Goal: Transaction & Acquisition: Purchase product/service

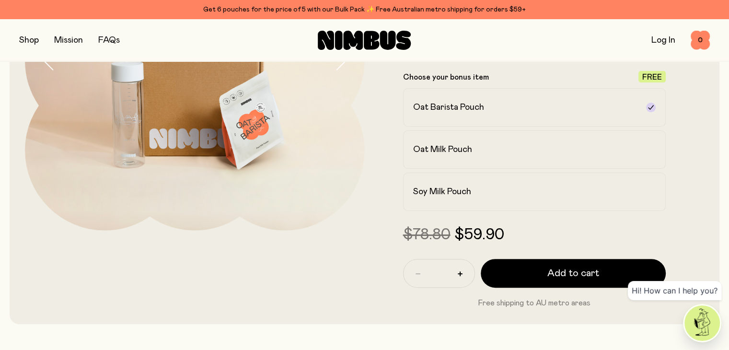
scroll to position [192, 0]
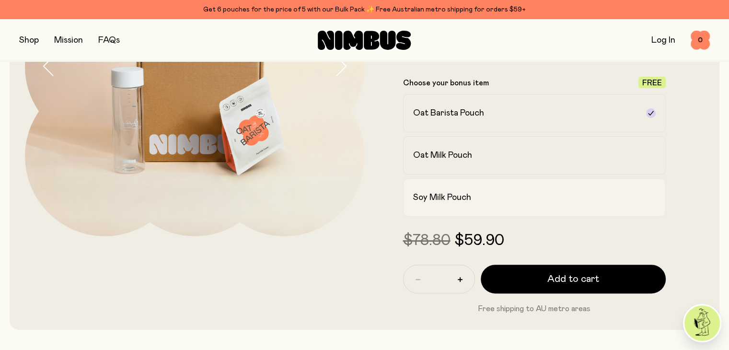
click at [465, 202] on h2 "Soy Milk Pouch" at bounding box center [442, 198] width 58 height 12
click at [457, 284] on button "button" at bounding box center [460, 279] width 15 height 15
click at [460, 282] on icon "button" at bounding box center [460, 279] width 5 height 5
type input "*"
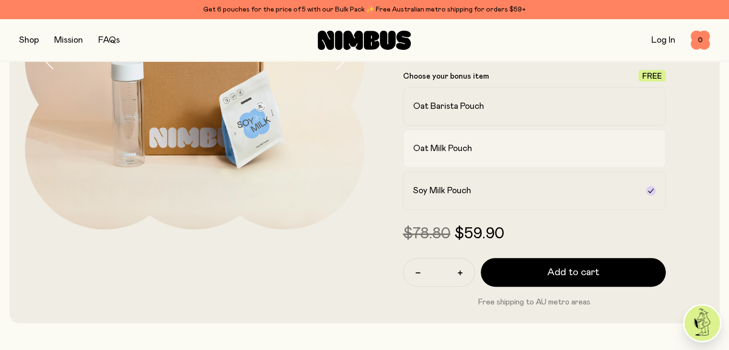
scroll to position [288, 0]
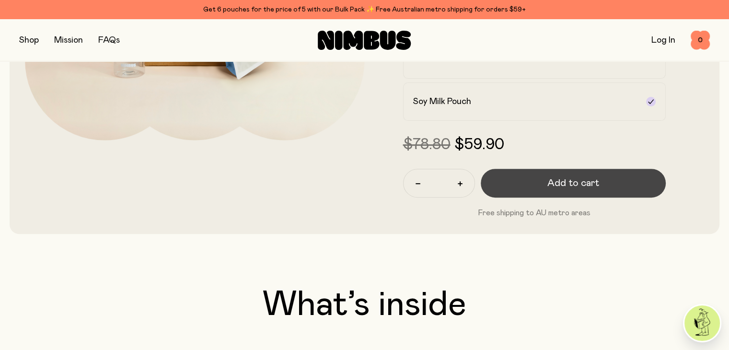
click at [527, 192] on button "Add to cart" at bounding box center [574, 183] width 186 height 29
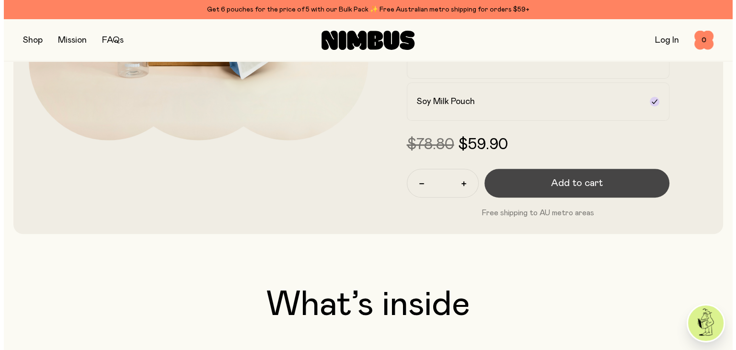
scroll to position [0, 0]
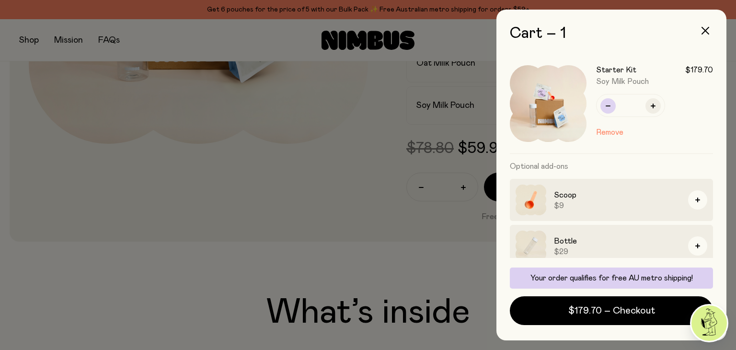
click at [607, 109] on button "button" at bounding box center [608, 105] width 15 height 15
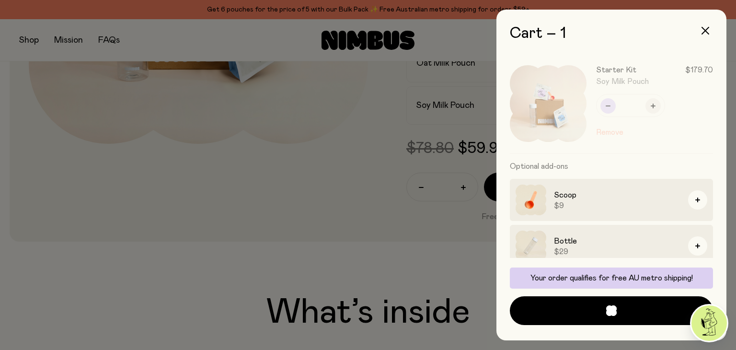
click at [607, 109] on div "Starter Kit $179.70 Soy Milk Pouch * Remove" at bounding box center [611, 104] width 203 height 100
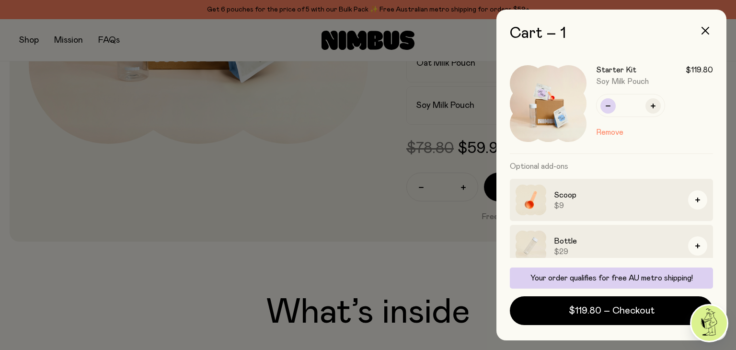
click at [607, 109] on button "button" at bounding box center [608, 105] width 15 height 15
type input "*"
click at [709, 32] on button "button" at bounding box center [705, 30] width 23 height 23
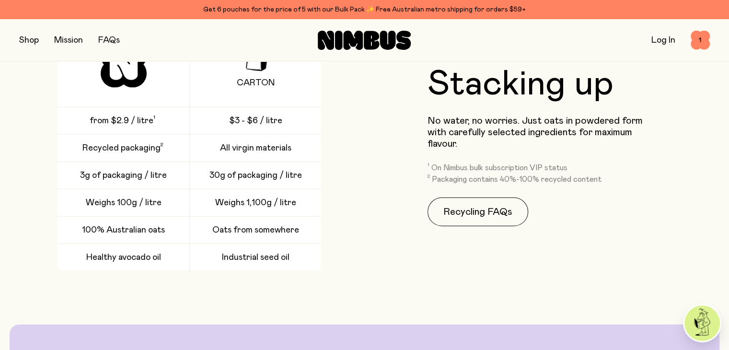
scroll to position [2109, 0]
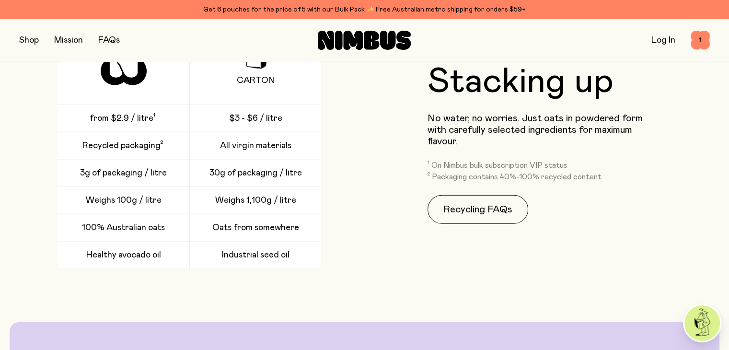
click at [253, 159] on div "All virgin materials" at bounding box center [256, 145] width 132 height 27
click at [256, 124] on span "$3 - $6 / litre" at bounding box center [255, 119] width 53 height 12
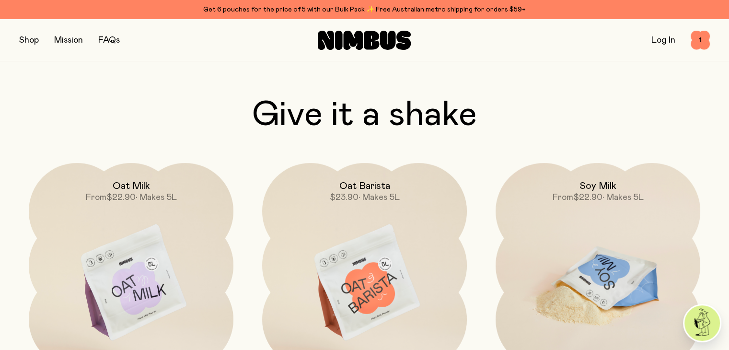
scroll to position [2848, 0]
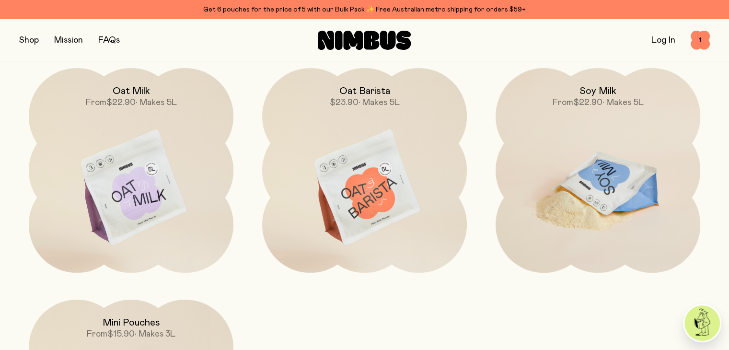
click at [598, 188] on img at bounding box center [598, 188] width 205 height 241
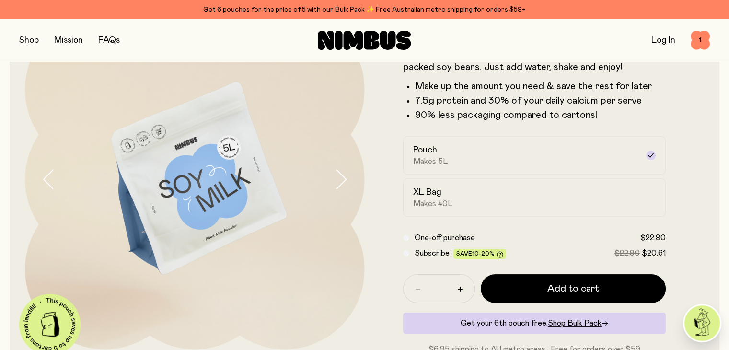
scroll to position [96, 0]
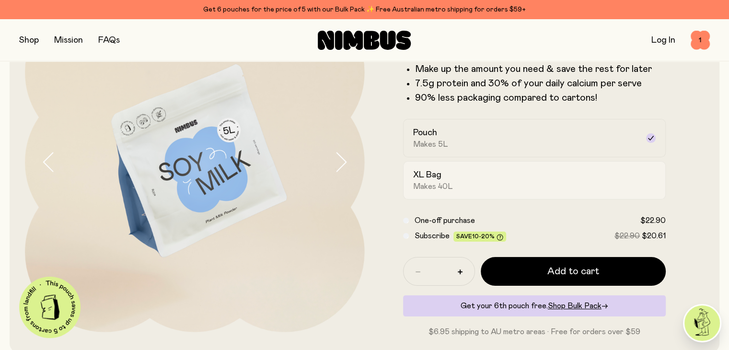
click at [512, 181] on div "XL Bag Makes 40L" at bounding box center [526, 180] width 226 height 22
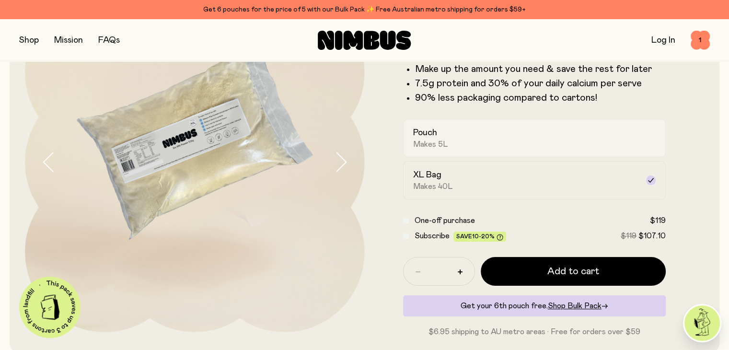
click at [483, 143] on div "Pouch Makes 5L" at bounding box center [526, 138] width 226 height 22
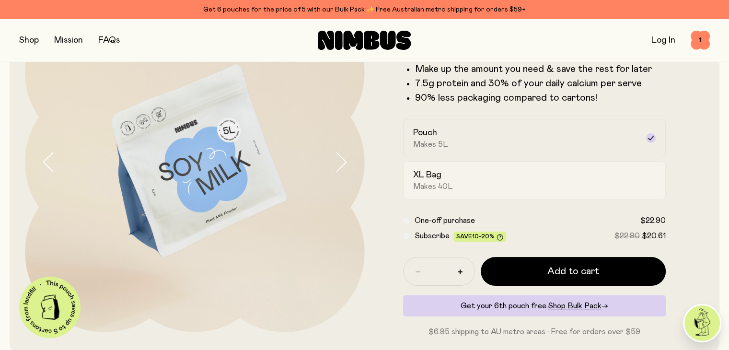
click at [478, 184] on div "XL Bag Makes 40L" at bounding box center [526, 180] width 226 height 22
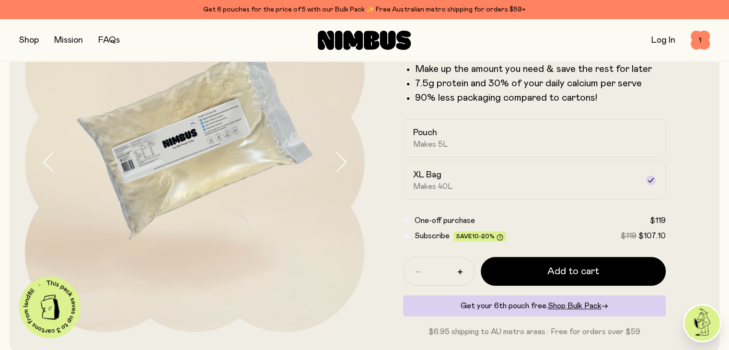
click at [664, 41] on link "Log In" at bounding box center [663, 40] width 24 height 9
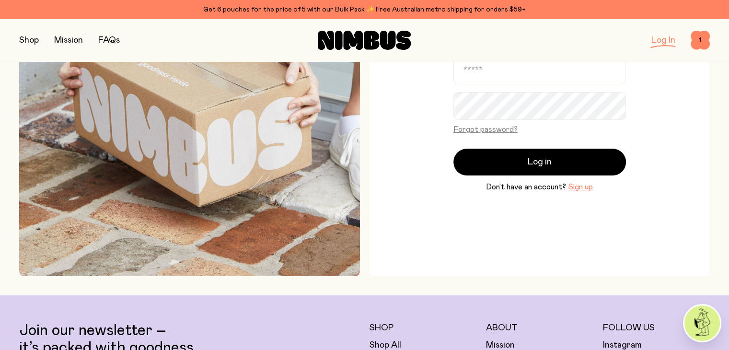
scroll to position [144, 0]
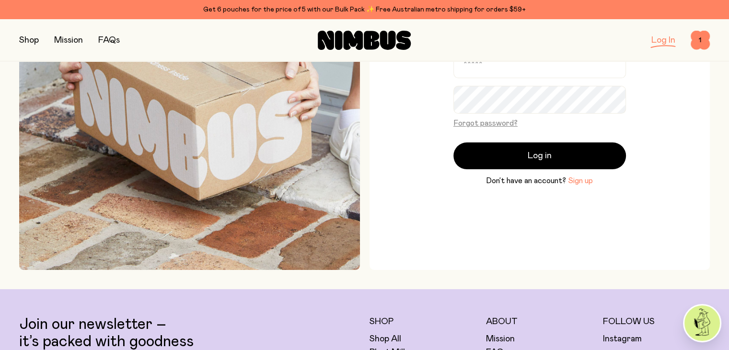
click at [577, 184] on button "Sign up" at bounding box center [580, 181] width 25 height 12
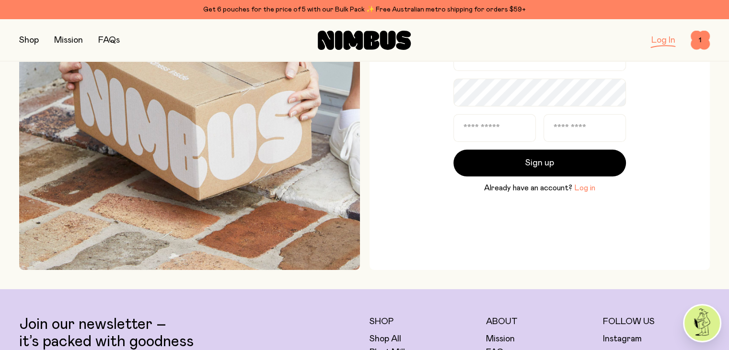
click at [580, 189] on button "Log in" at bounding box center [584, 188] width 21 height 12
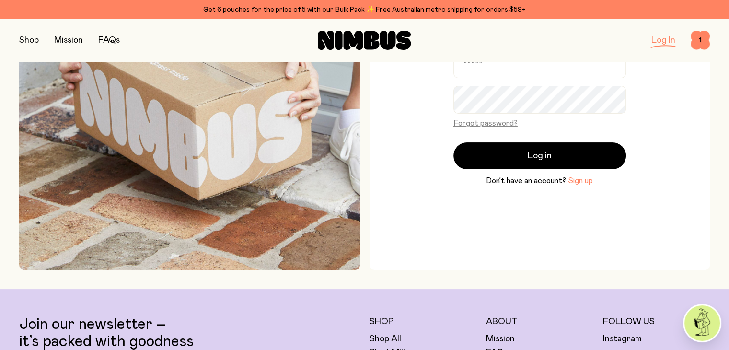
click at [576, 182] on button "Sign up" at bounding box center [580, 181] width 25 height 12
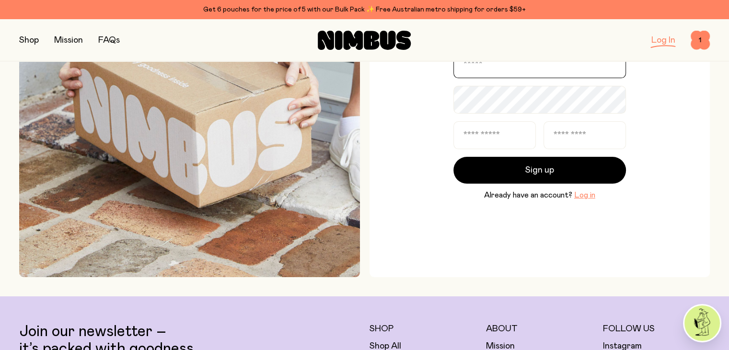
click at [505, 70] on input "email" at bounding box center [539, 64] width 173 height 28
type input "**********"
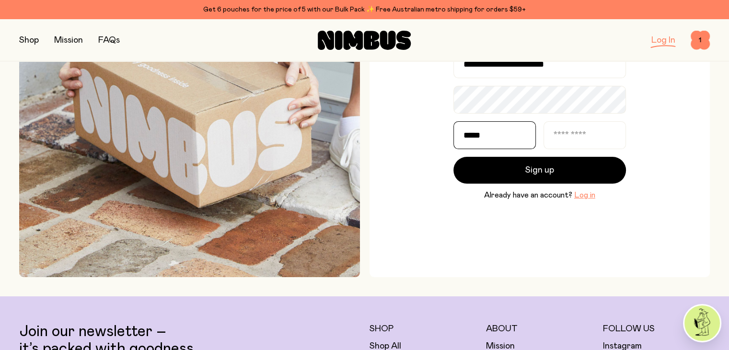
type input "*****"
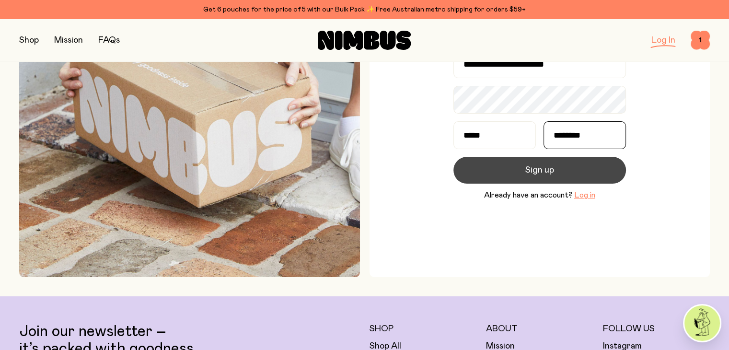
type input "********"
click at [538, 173] on span "Sign up" at bounding box center [539, 169] width 29 height 13
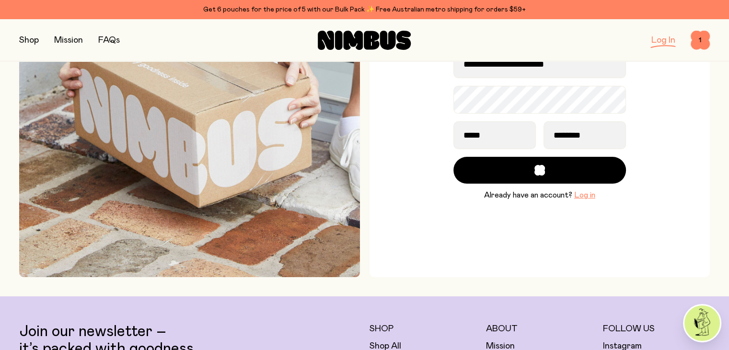
scroll to position [118, 0]
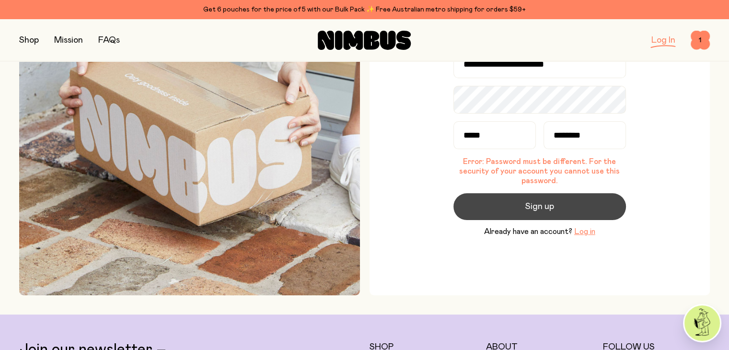
click at [557, 207] on button "Sign up" at bounding box center [539, 206] width 173 height 27
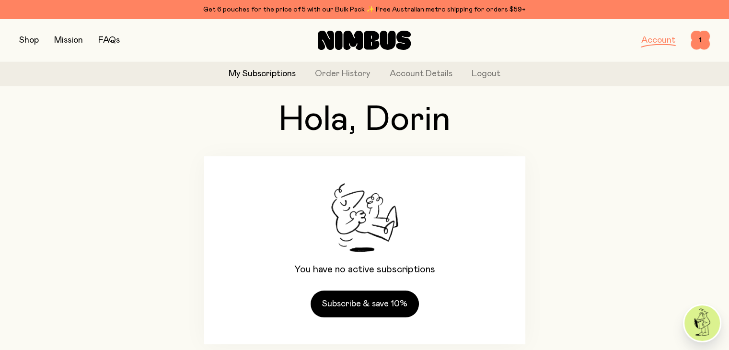
scroll to position [62, 0]
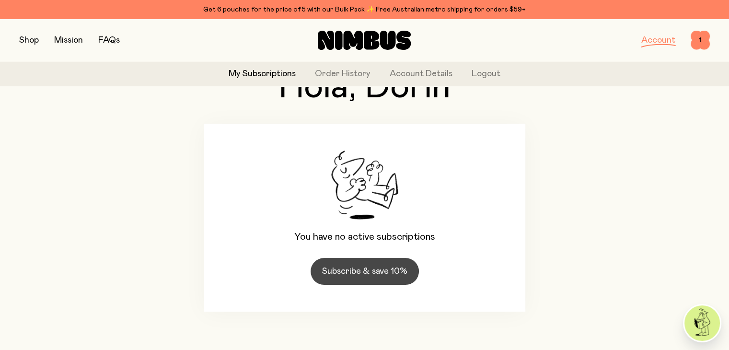
click at [364, 269] on link "Subscribe & save 10%" at bounding box center [365, 271] width 108 height 27
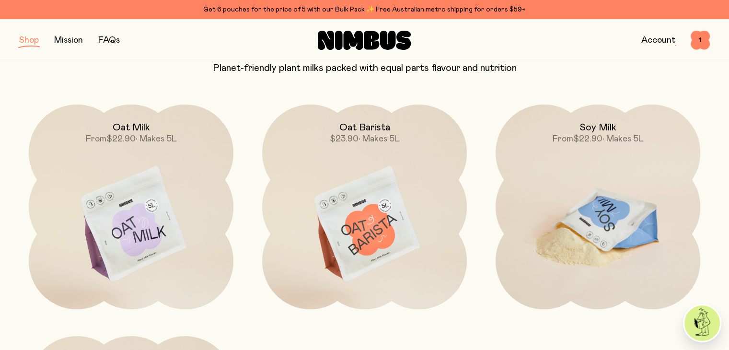
scroll to position [68, 0]
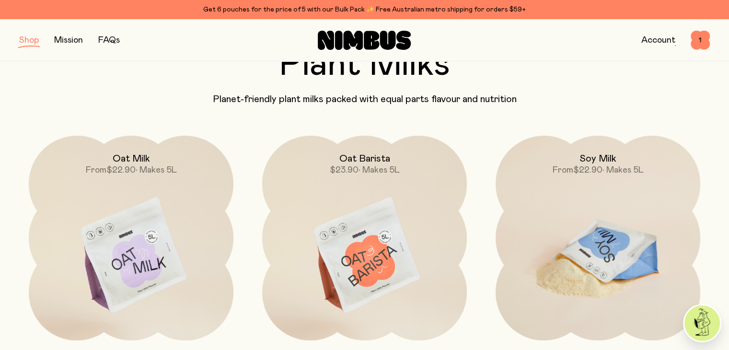
click at [614, 217] on img at bounding box center [598, 256] width 205 height 241
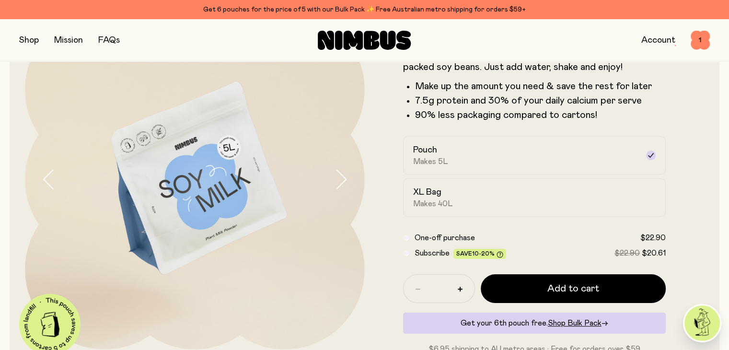
scroll to position [96, 0]
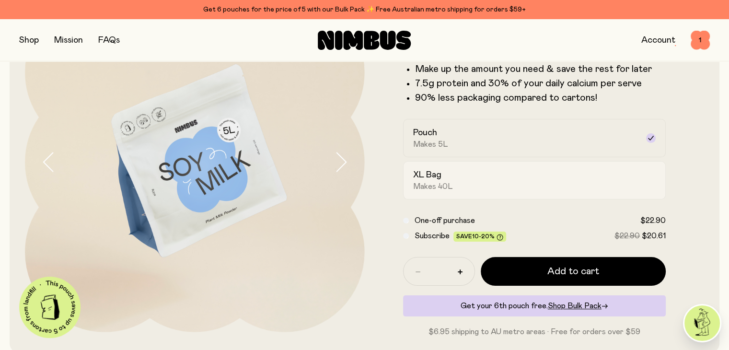
click at [490, 178] on div "XL Bag Makes 40L" at bounding box center [526, 180] width 226 height 22
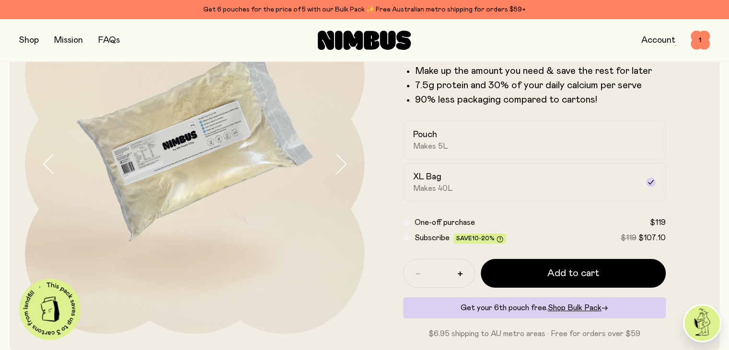
scroll to position [192, 0]
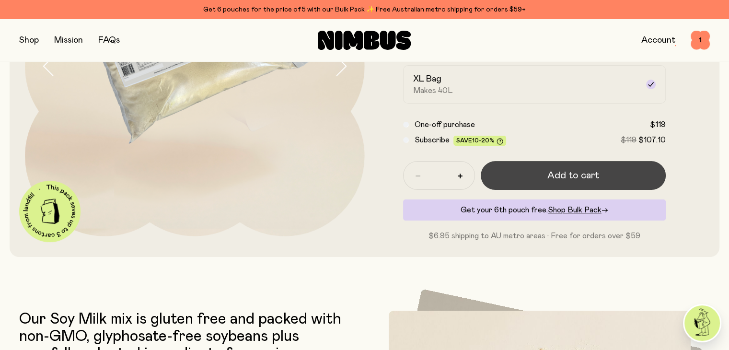
click at [580, 182] on span "Add to cart" at bounding box center [573, 175] width 52 height 13
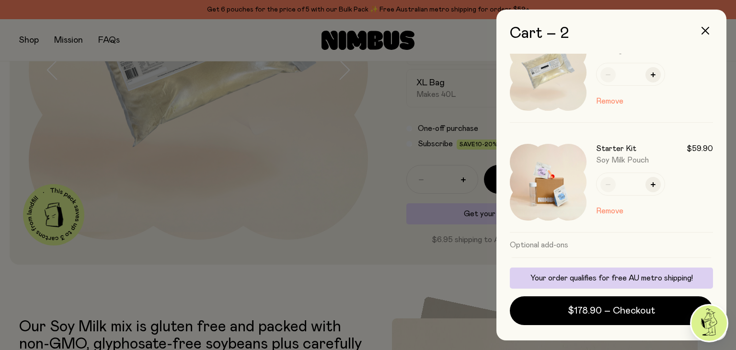
scroll to position [48, 0]
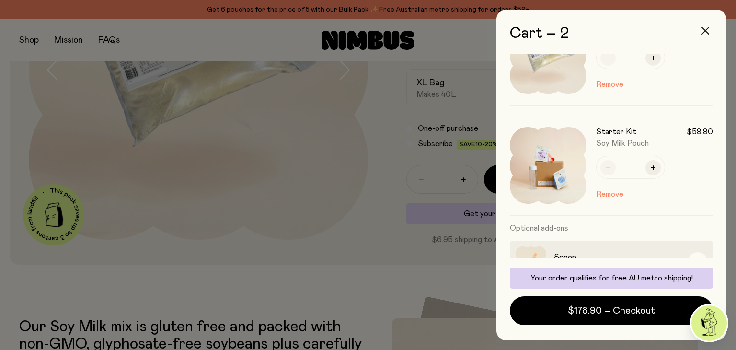
click at [711, 27] on button "button" at bounding box center [705, 30] width 23 height 23
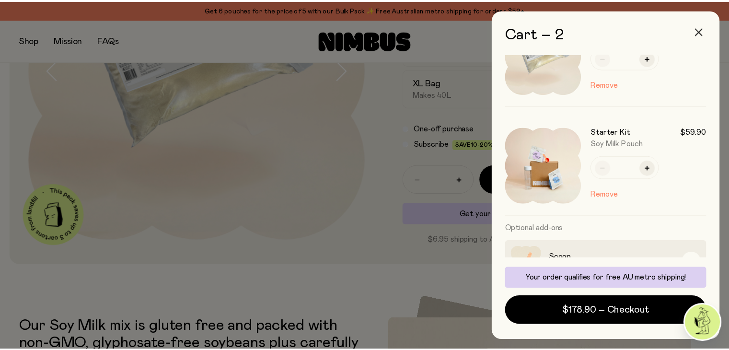
scroll to position [192, 0]
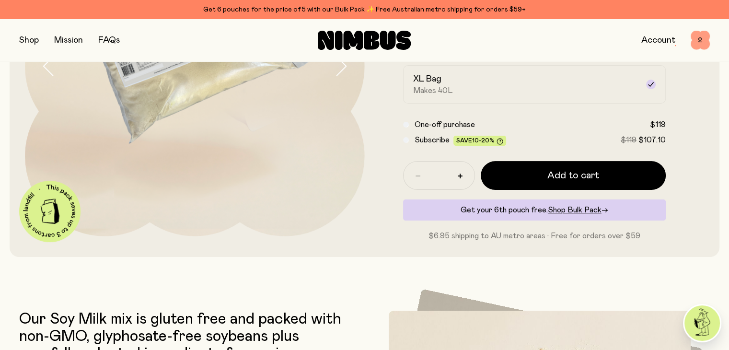
click at [699, 41] on span "2" at bounding box center [700, 40] width 19 height 19
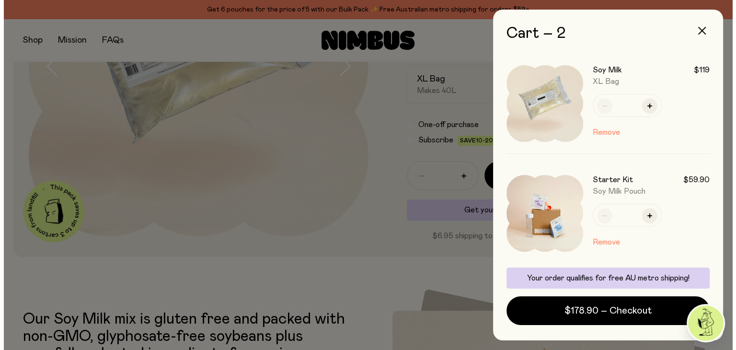
scroll to position [0, 0]
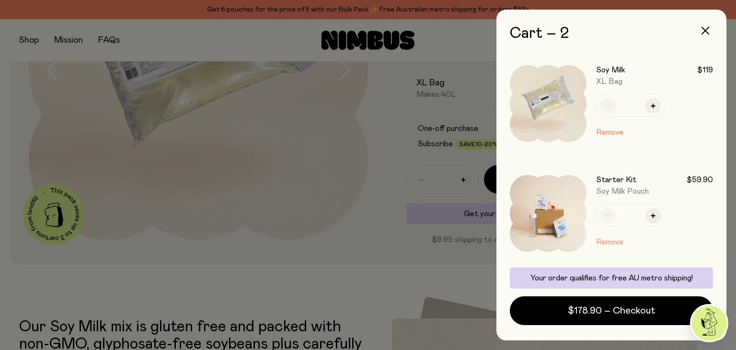
click at [601, 242] on button "Remove" at bounding box center [609, 242] width 27 height 12
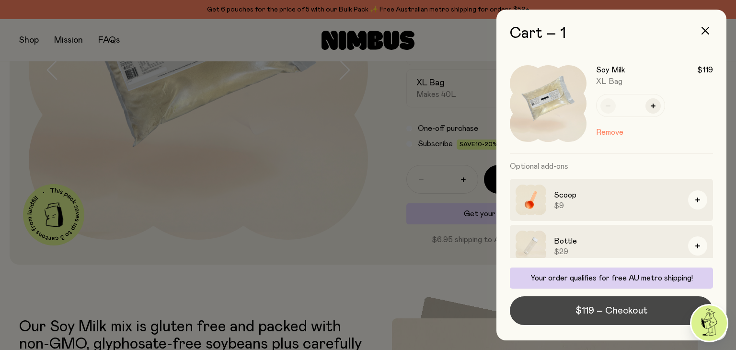
click at [602, 313] on span "$119 – Checkout" at bounding box center [612, 310] width 72 height 13
